Goal: Navigation & Orientation: Find specific page/section

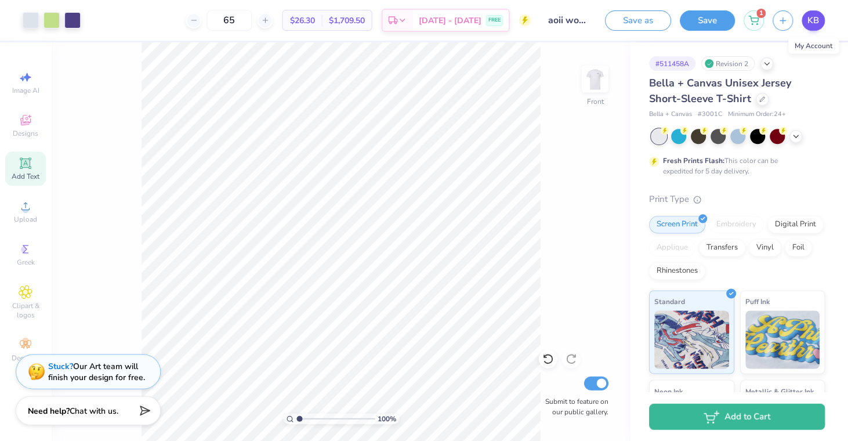
click at [808, 21] on span "KB" at bounding box center [813, 20] width 12 height 13
